Goal: Check status: Check status

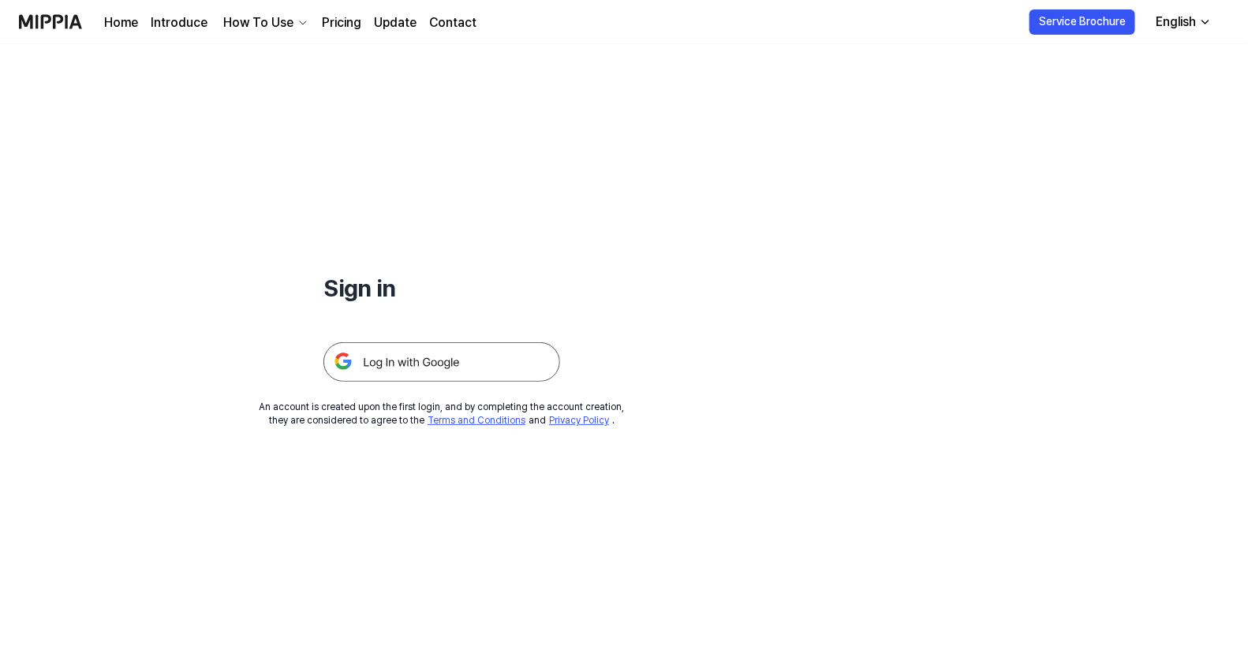
click at [468, 359] on img at bounding box center [441, 361] width 237 height 39
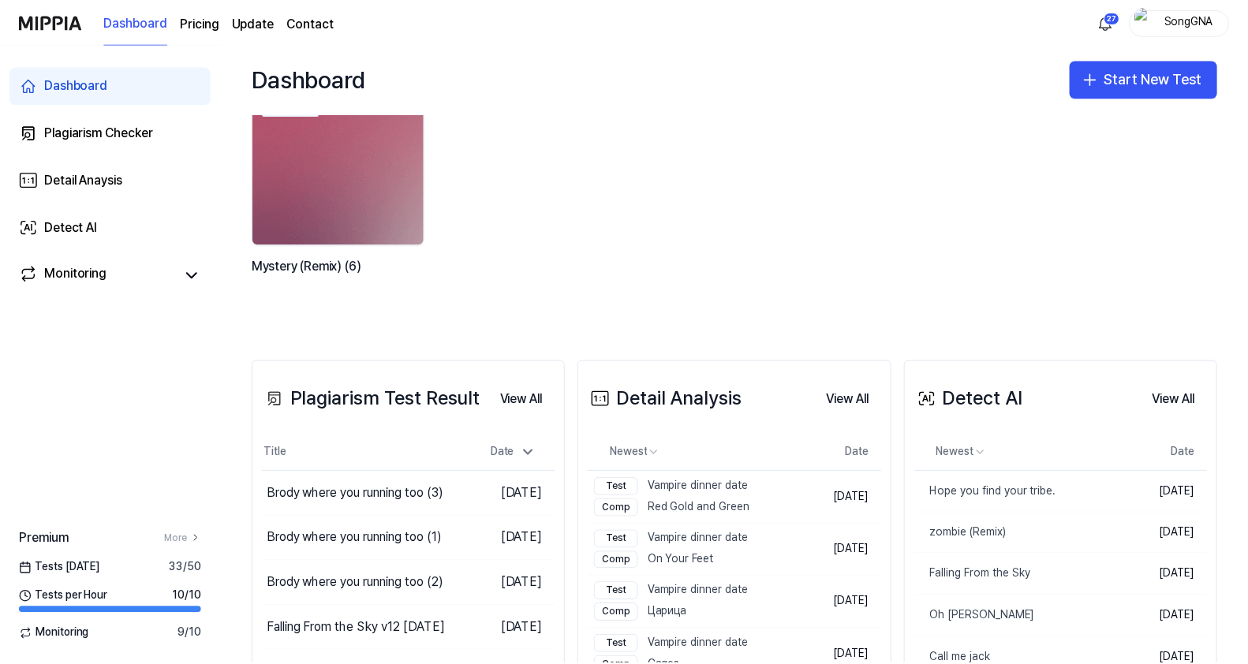
scroll to position [98, 0]
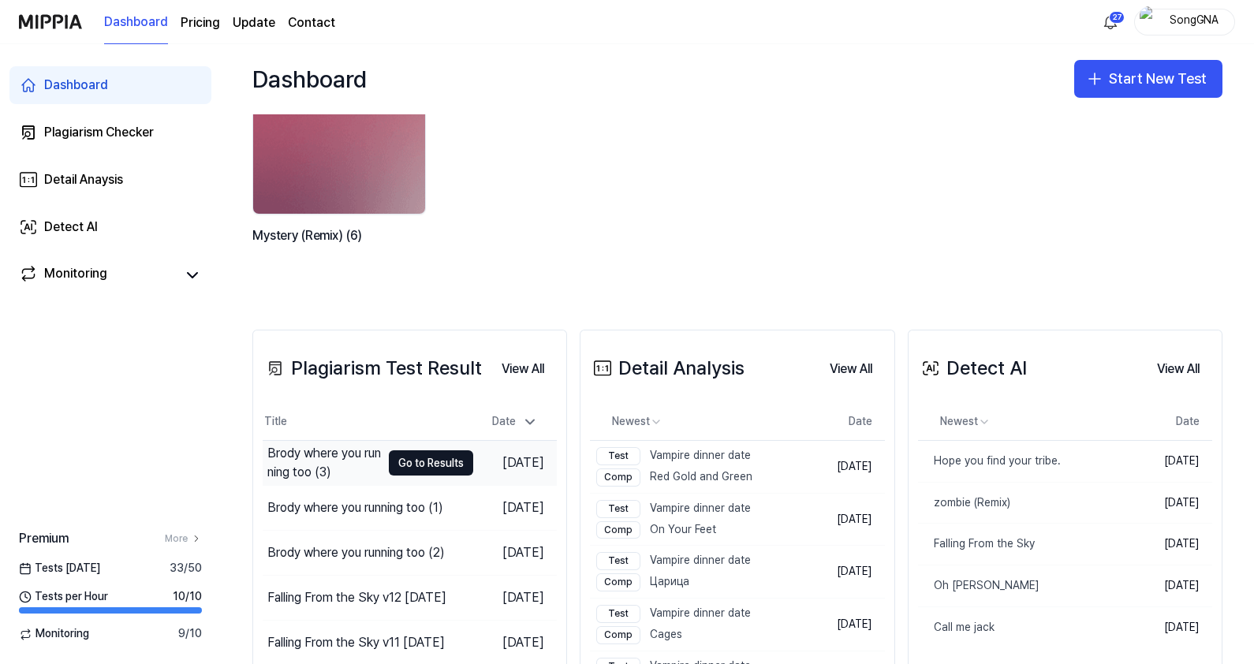
click at [318, 447] on div "Brody where you running too (3)" at bounding box center [324, 463] width 114 height 38
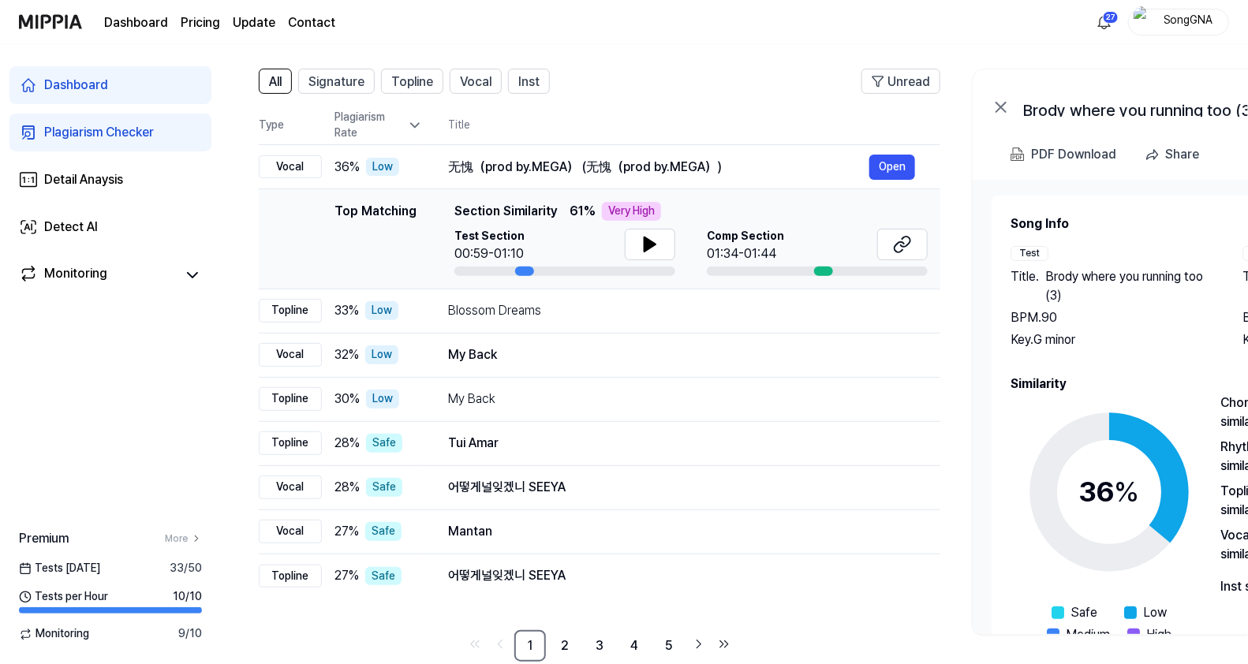
scroll to position [130, 0]
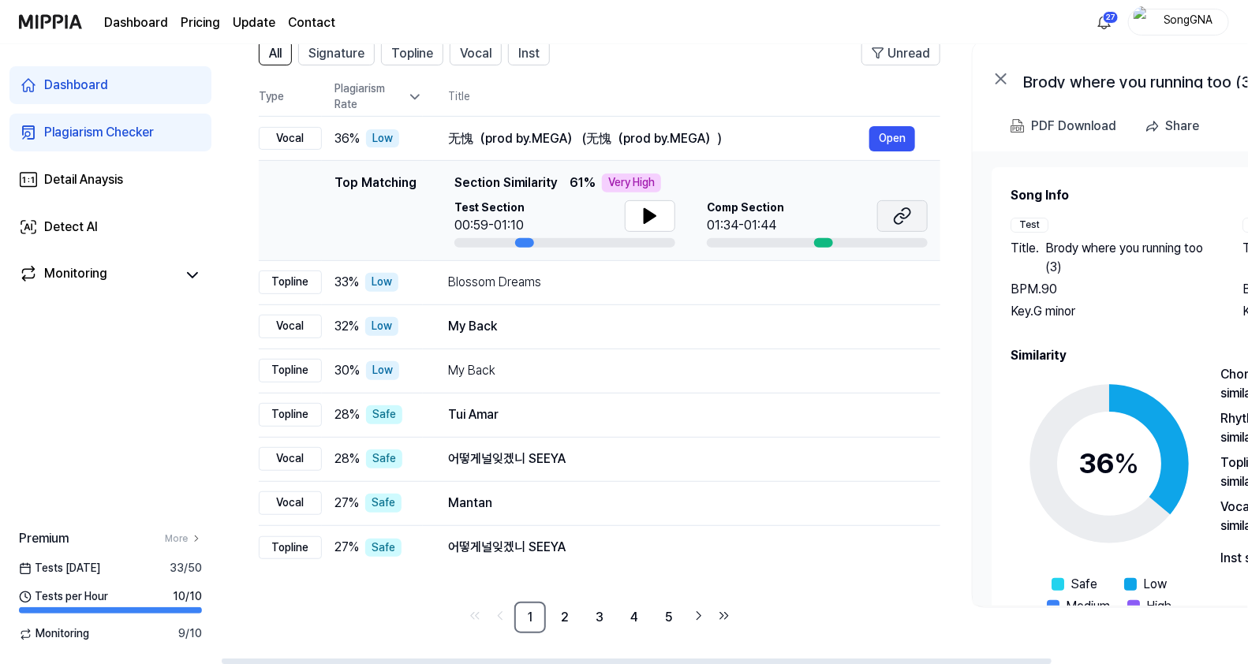
click at [915, 218] on button at bounding box center [902, 216] width 50 height 32
click at [541, 282] on div "Blossom Dreams" at bounding box center [658, 282] width 421 height 19
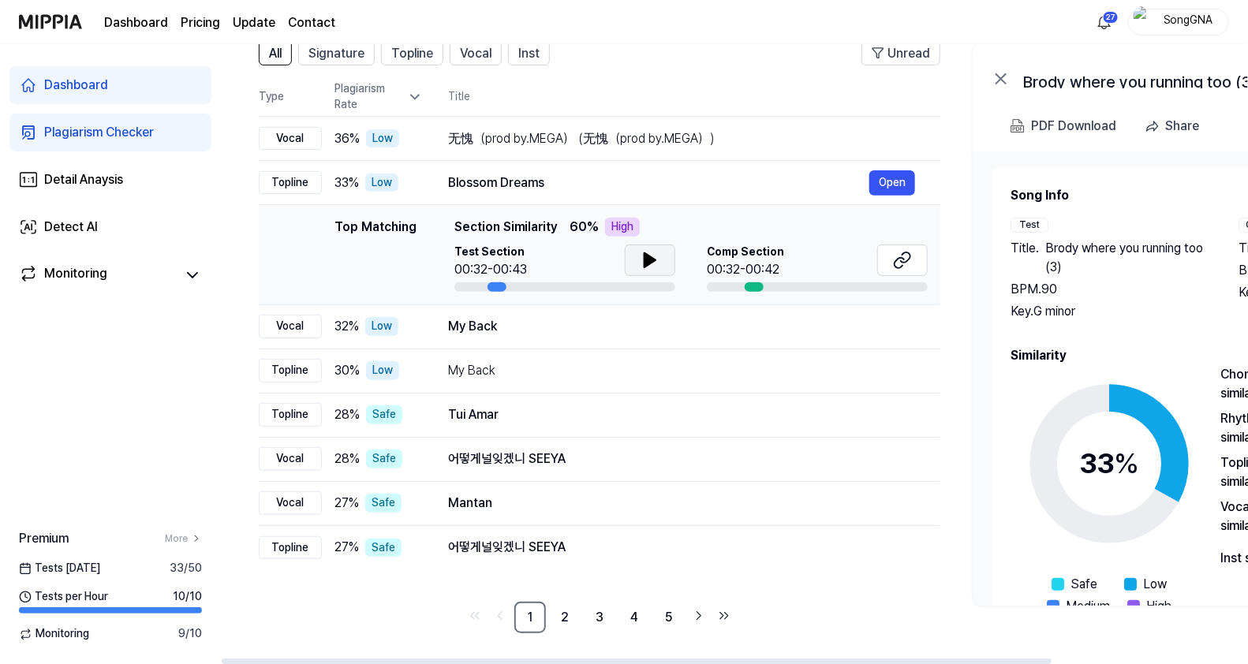
click at [632, 256] on button at bounding box center [650, 260] width 50 height 32
click at [645, 256] on icon at bounding box center [646, 260] width 3 height 13
click at [907, 256] on icon at bounding box center [902, 260] width 19 height 19
click at [511, 337] on div "My Back Open" at bounding box center [681, 326] width 467 height 25
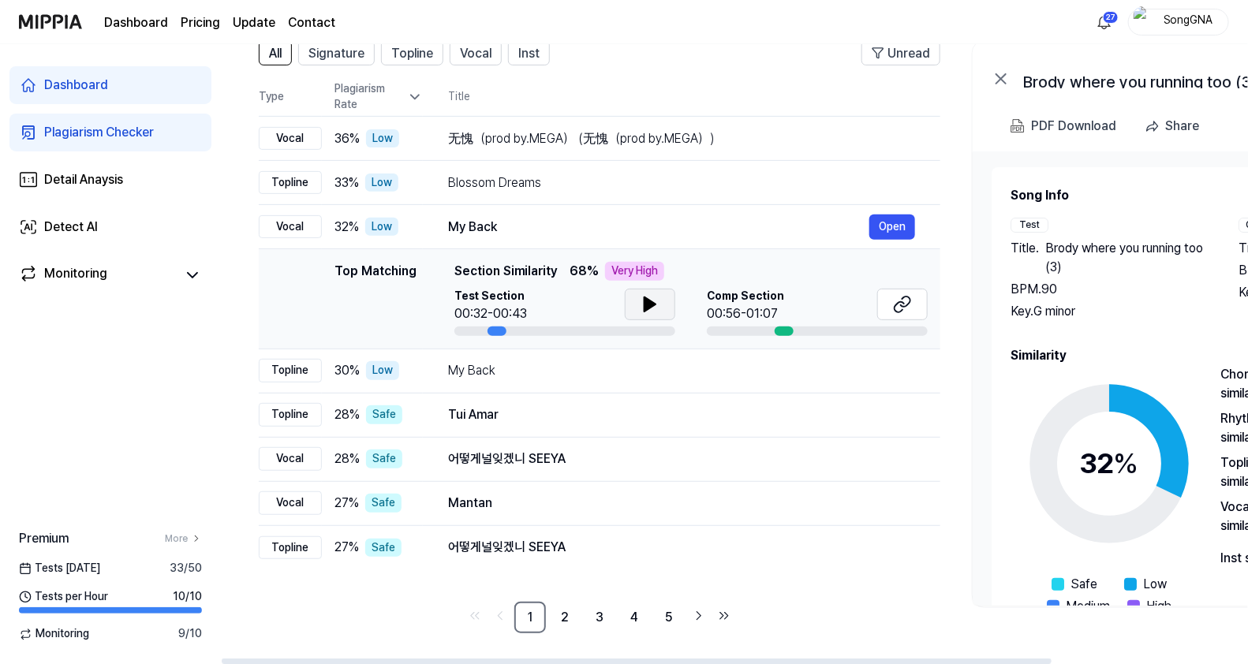
click at [648, 308] on icon at bounding box center [649, 304] width 11 height 14
click at [647, 309] on icon at bounding box center [646, 304] width 3 height 13
click at [915, 300] on button at bounding box center [902, 305] width 50 height 32
click at [536, 416] on div "Tui Amar" at bounding box center [658, 414] width 421 height 19
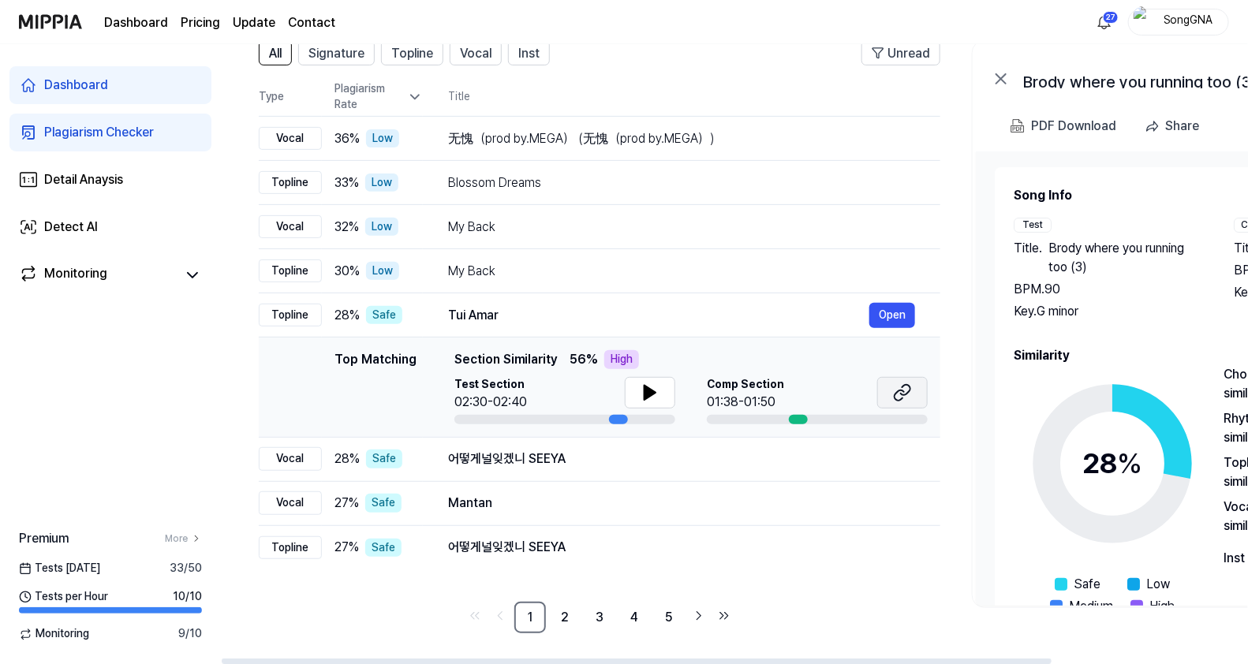
click at [905, 389] on icon at bounding box center [902, 392] width 19 height 19
click at [884, 453] on button "Open" at bounding box center [892, 458] width 46 height 25
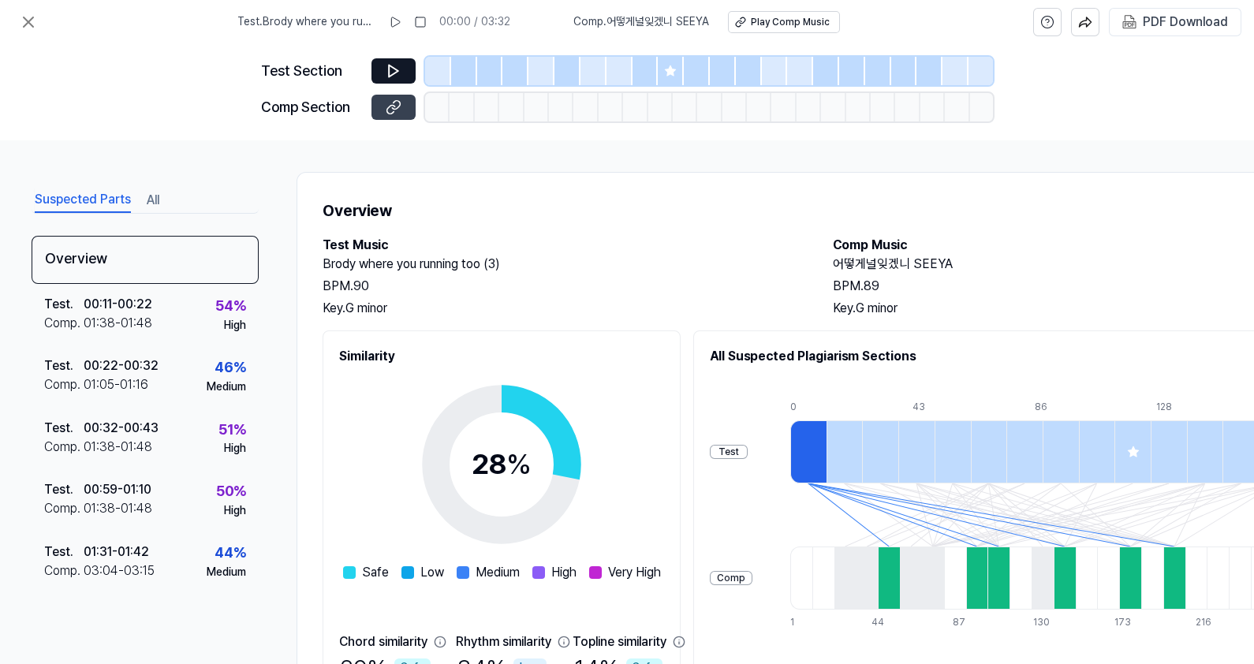
click at [390, 99] on icon at bounding box center [394, 107] width 16 height 16
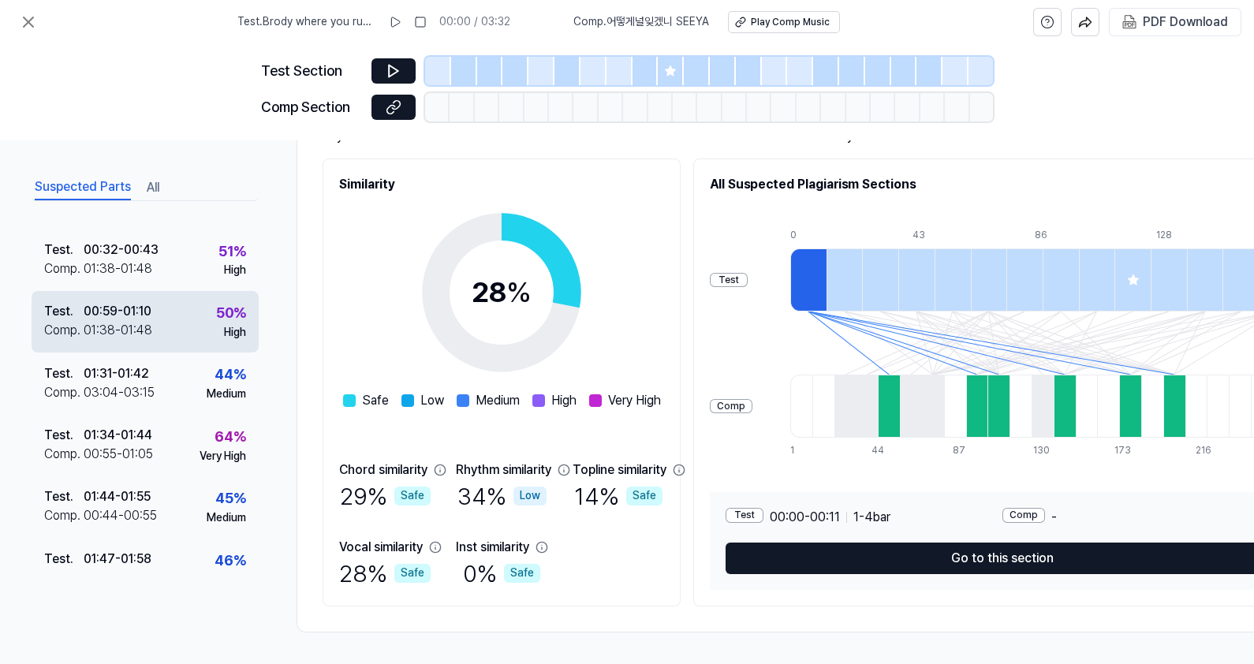
scroll to position [196, 0]
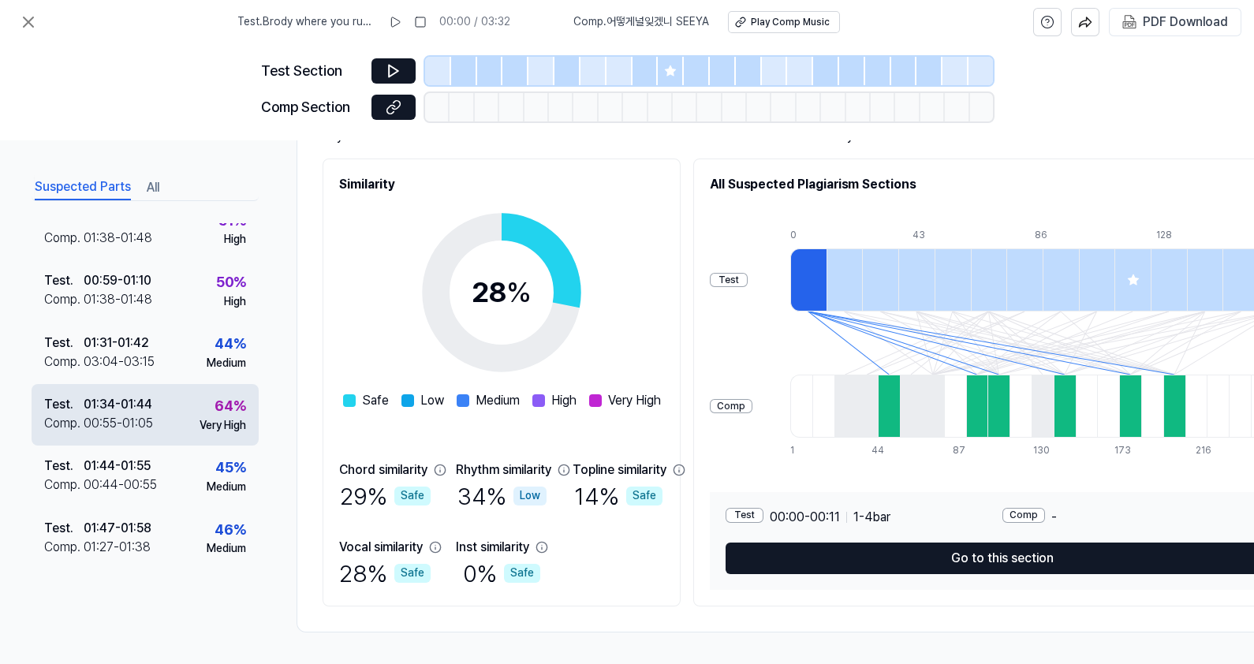
click at [139, 415] on div "00:55 - 01:05" at bounding box center [118, 423] width 69 height 19
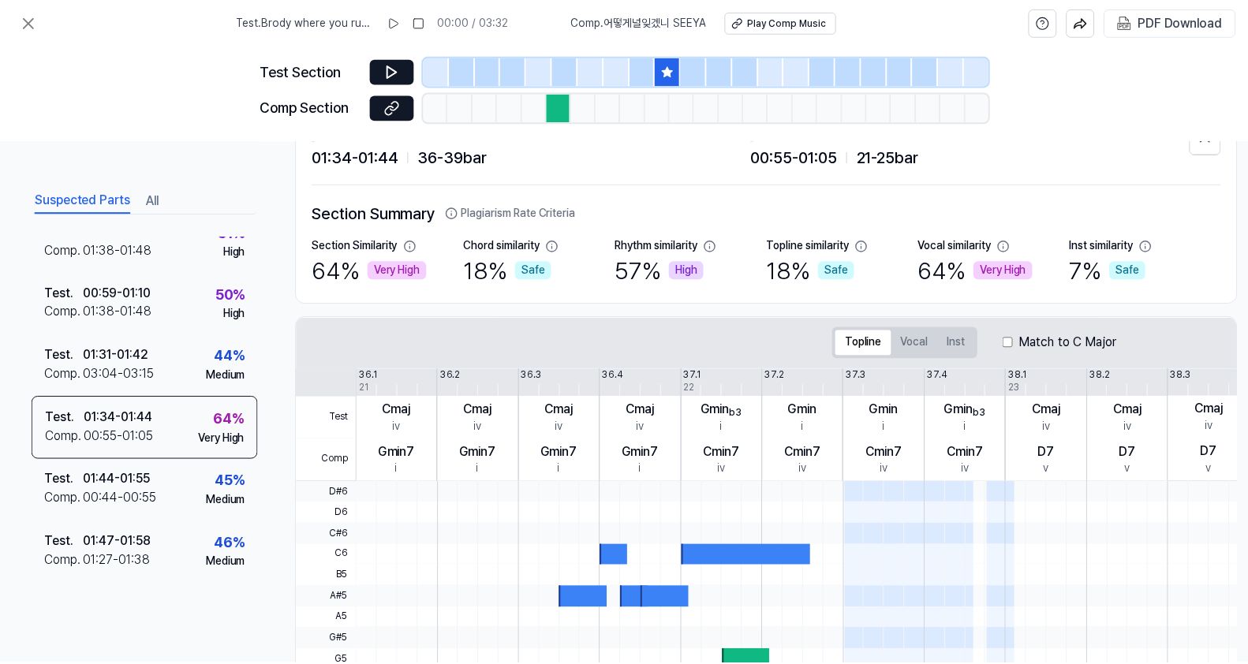
scroll to position [0, 0]
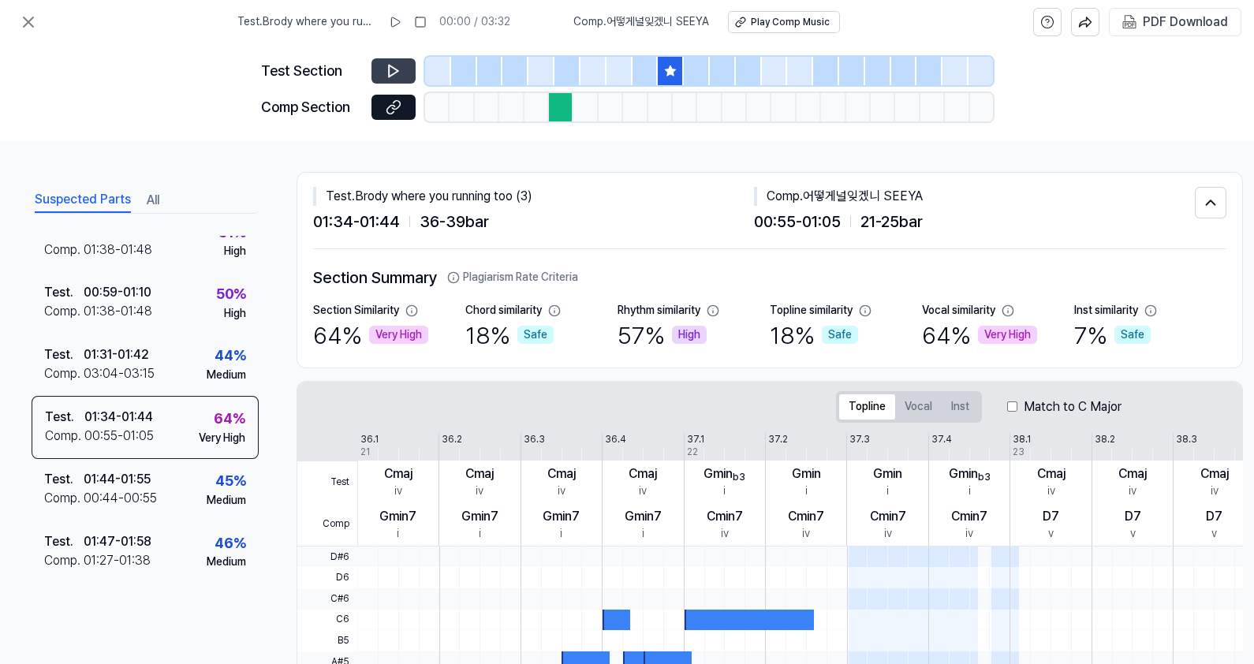
click at [402, 59] on button at bounding box center [393, 70] width 44 height 25
click at [395, 69] on icon at bounding box center [396, 70] width 2 height 10
click at [401, 106] on button at bounding box center [393, 107] width 44 height 25
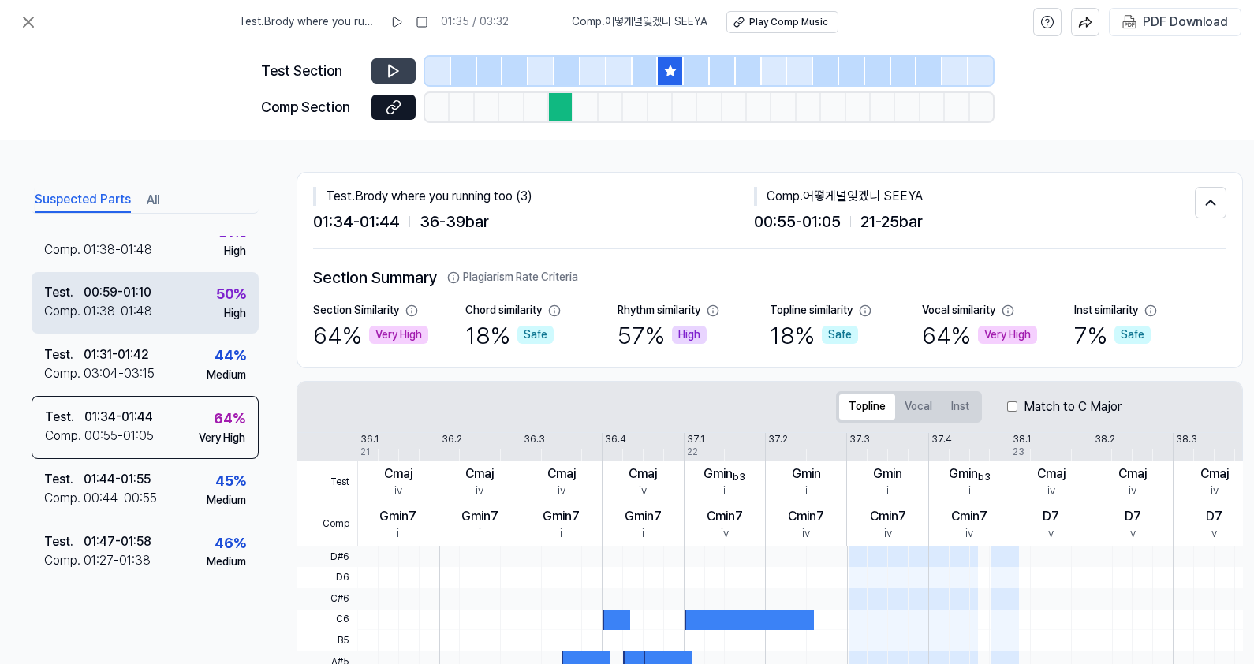
click at [120, 305] on div "01:38 - 01:48" at bounding box center [118, 311] width 69 height 19
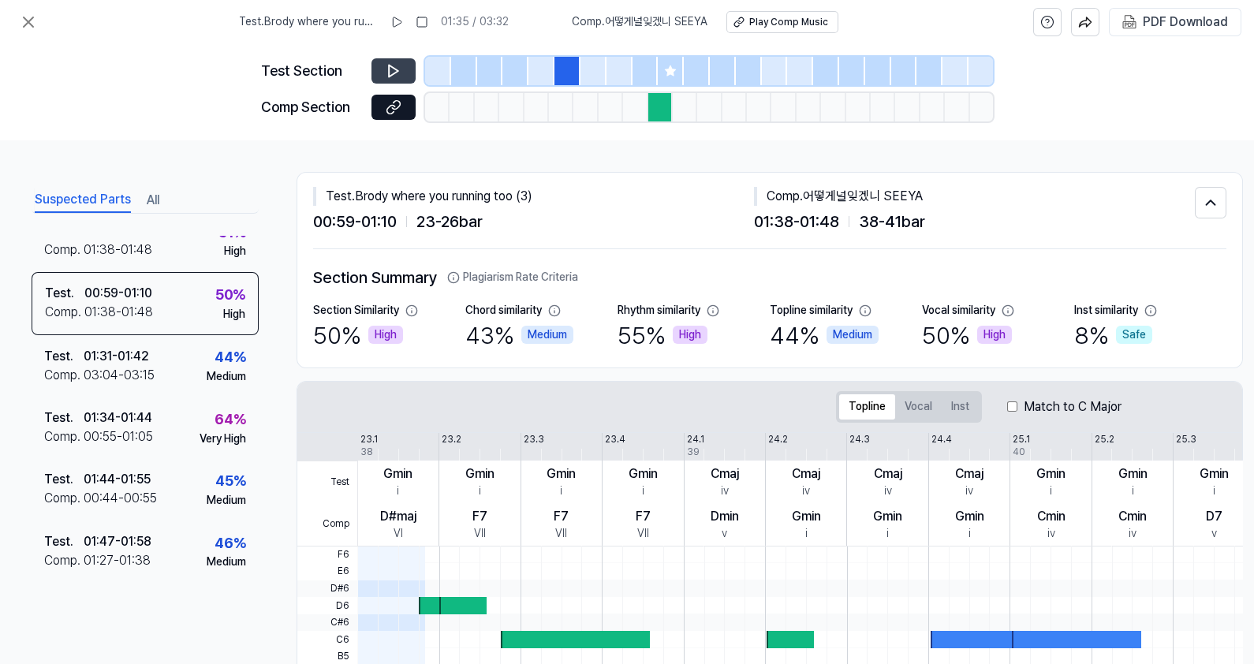
click at [390, 63] on icon at bounding box center [394, 71] width 16 height 16
click at [384, 103] on button at bounding box center [393, 107] width 44 height 25
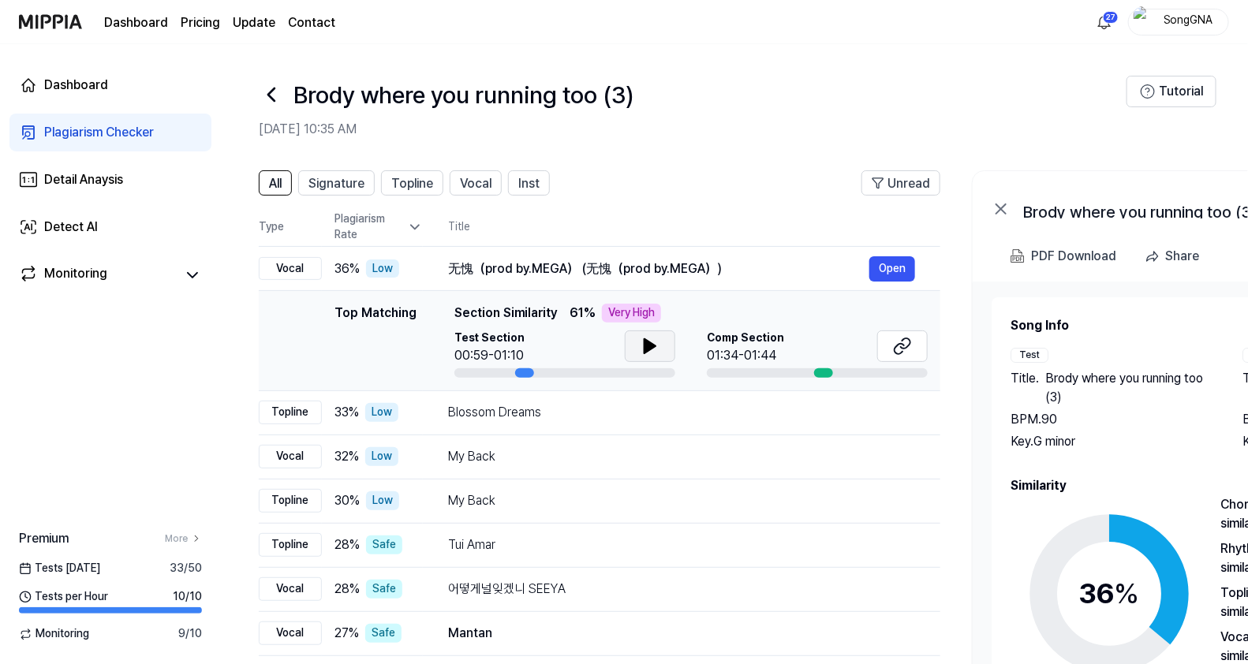
click at [667, 343] on button at bounding box center [650, 346] width 50 height 32
click at [646, 352] on icon at bounding box center [646, 346] width 3 height 13
click at [276, 93] on icon at bounding box center [271, 94] width 25 height 25
